Goal: Task Accomplishment & Management: Manage account settings

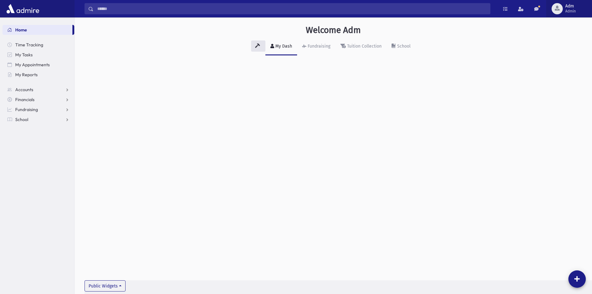
click at [567, 5] on span "Adm" at bounding box center [570, 6] width 11 height 5
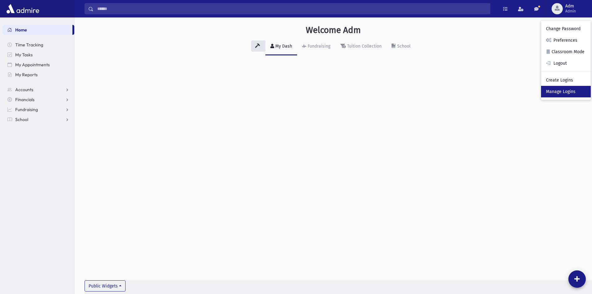
click at [560, 92] on link "Manage Logins" at bounding box center [566, 91] width 50 height 11
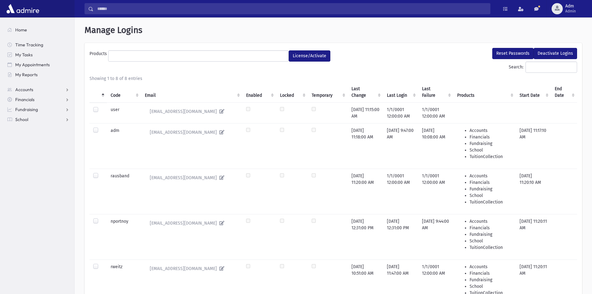
select select
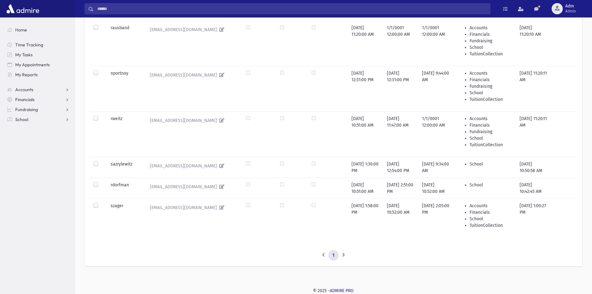
click at [101, 161] on label at bounding box center [101, 161] width 0 height 0
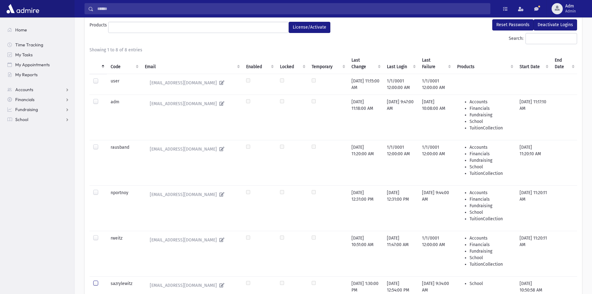
scroll to position [24, 0]
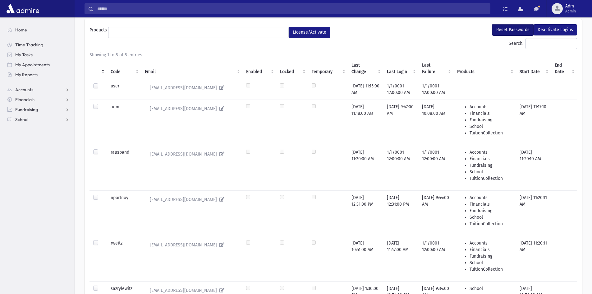
click at [500, 26] on button "Reset Passwords" at bounding box center [512, 29] width 41 height 11
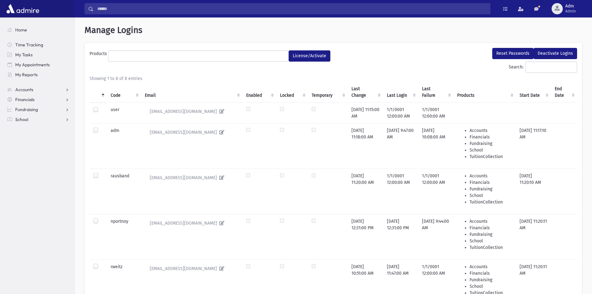
select select
